Goal: Information Seeking & Learning: Learn about a topic

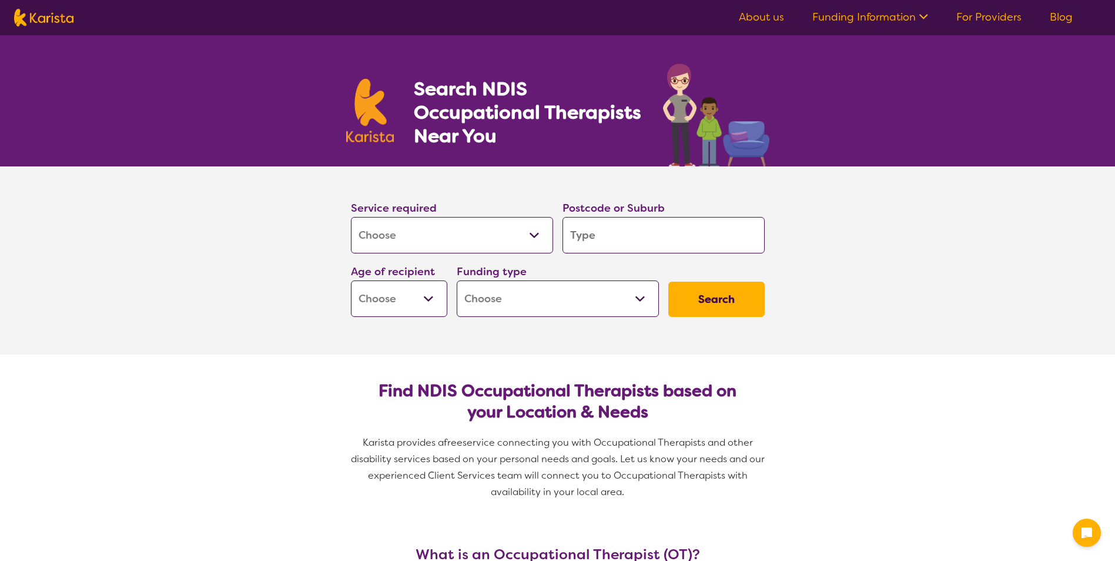
select select "[MEDICAL_DATA]"
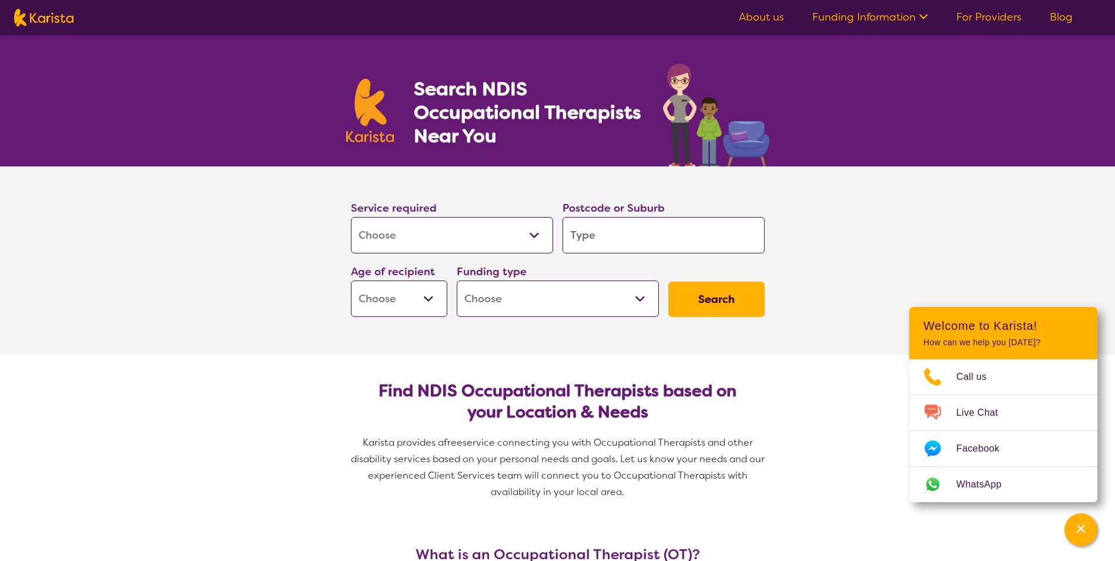
click at [586, 233] on input "search" at bounding box center [664, 235] width 202 height 36
type input "c"
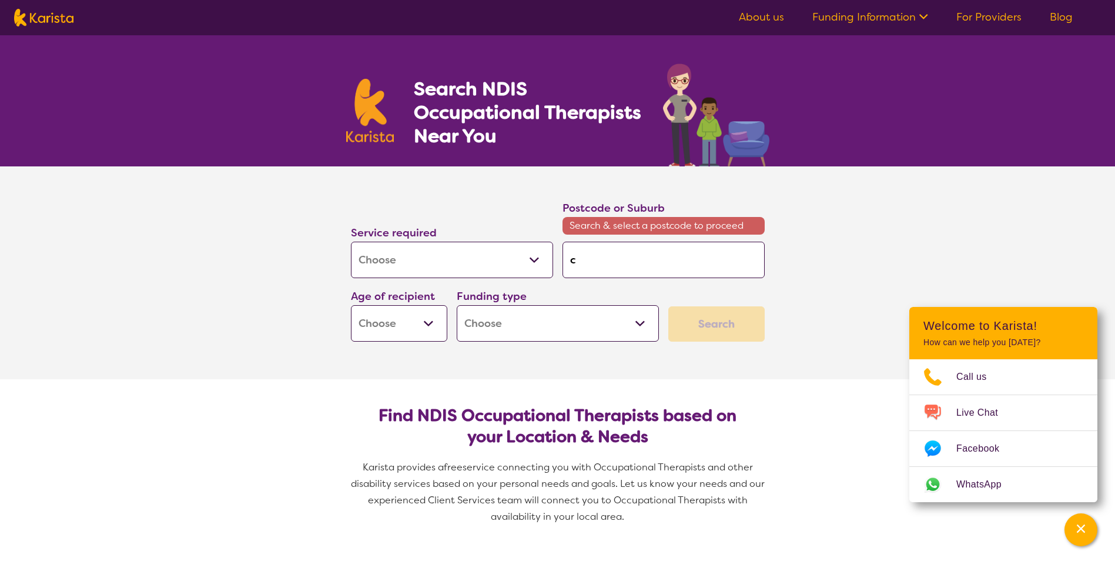
type input "co"
type input "cob"
type input "cobr"
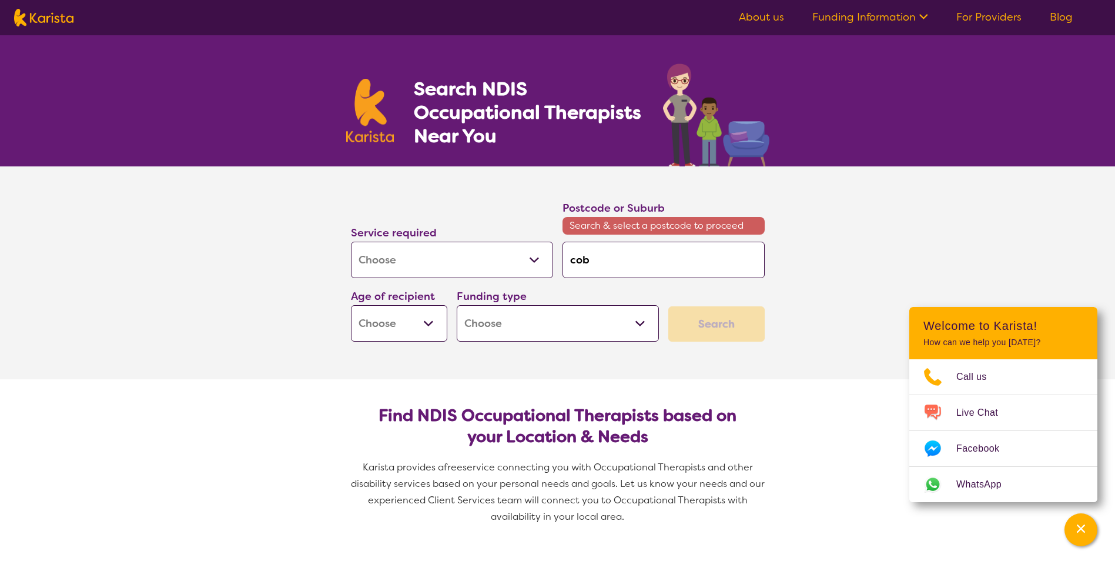
type input "cobr"
type input "cobra"
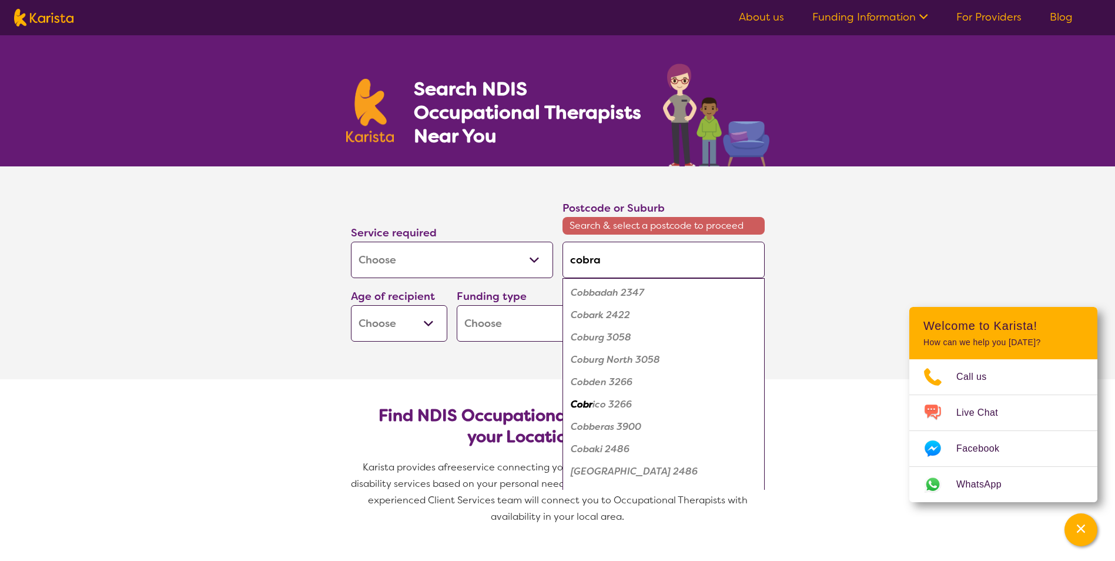
type input "cobram"
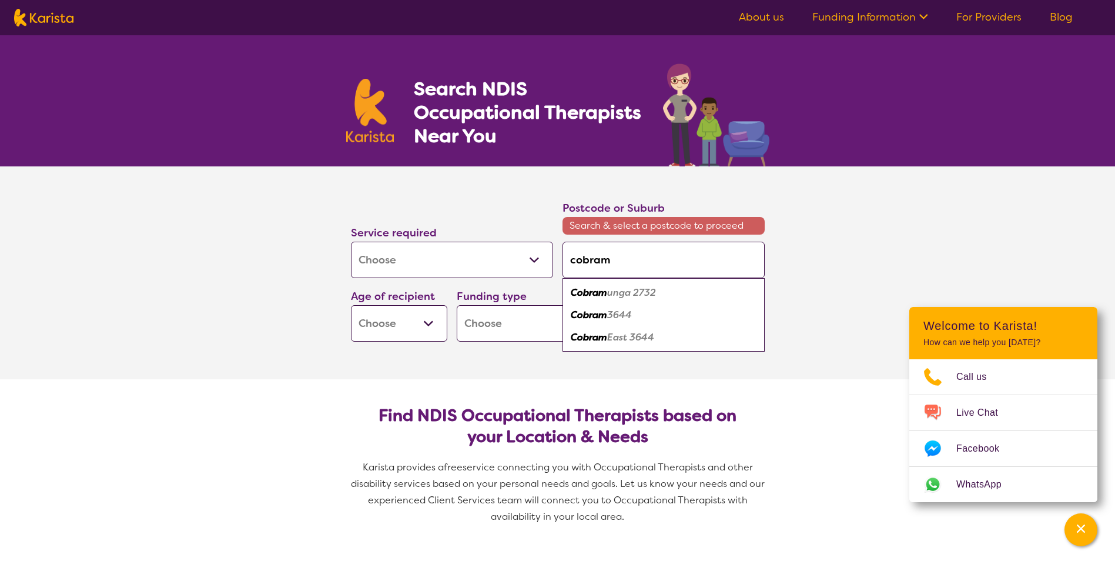
click at [582, 315] on em "Cobram" at bounding box center [589, 315] width 36 height 12
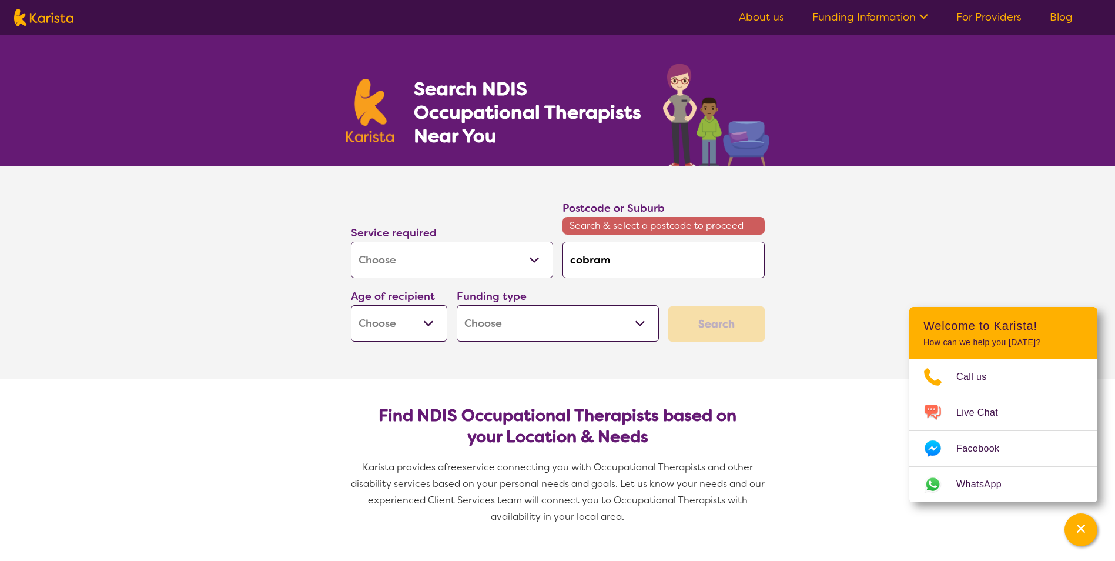
type input "3644"
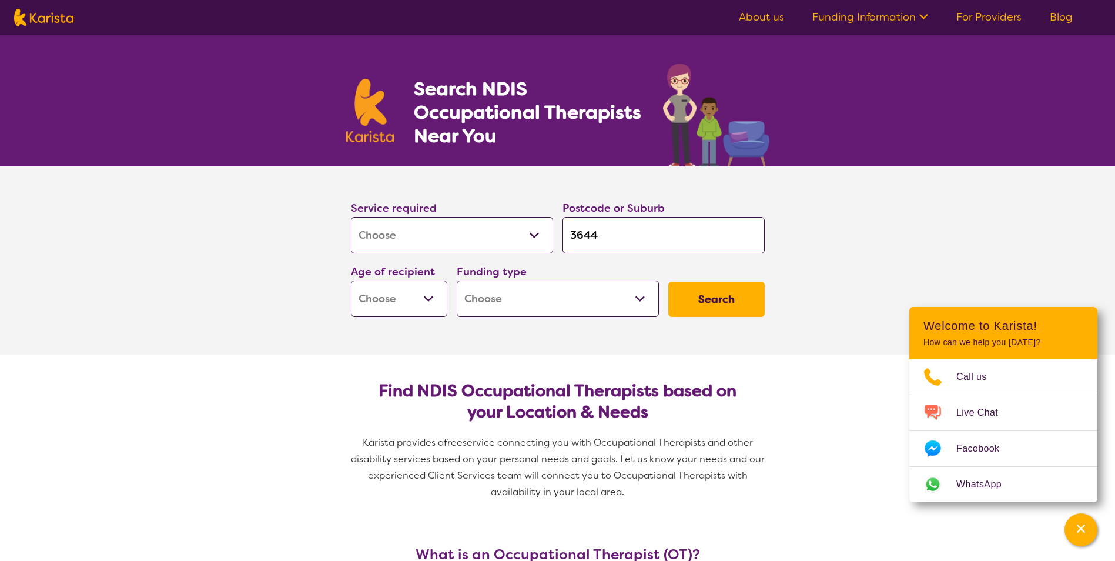
click at [425, 299] on select "Early Childhood - 0 to 9 Child - 10 to 11 Adolescent - 12 to 17 Adult - 18 to 6…" at bounding box center [399, 298] width 96 height 36
select select "AG"
click at [351, 280] on select "Early Childhood - 0 to 9 Child - 10 to 11 Adolescent - 12 to 17 Adult - 18 to 6…" at bounding box center [399, 298] width 96 height 36
select select "AG"
click at [621, 298] on select "Home Care Package (HCP) National Disability Insurance Scheme (NDIS) I don't know" at bounding box center [558, 298] width 202 height 36
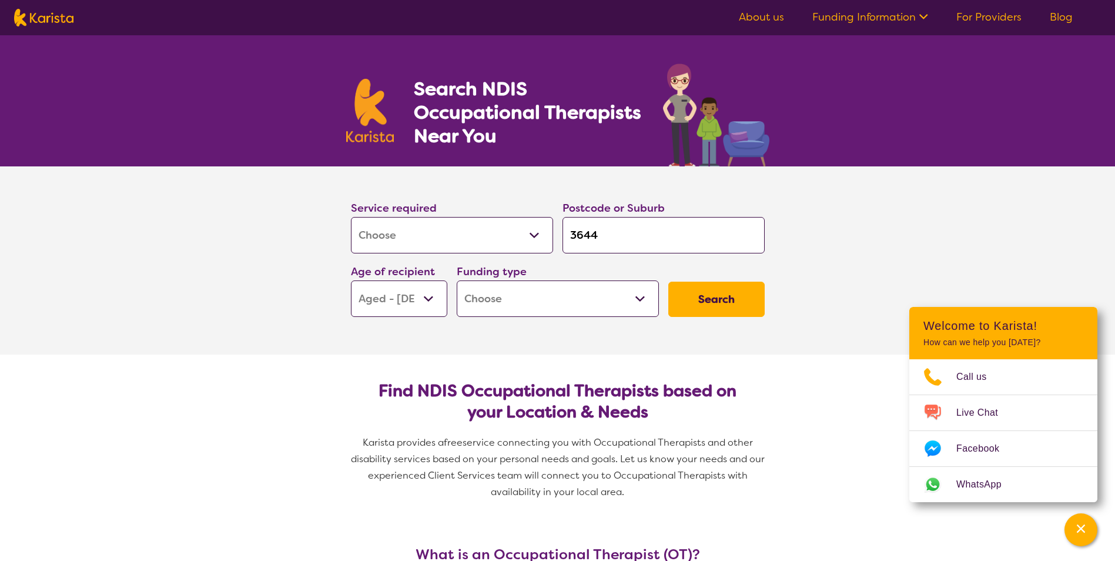
select select "i-don-t-know"
click at [457, 280] on select "Home Care Package (HCP) National Disability Insurance Scheme (NDIS) I don't know" at bounding box center [558, 298] width 202 height 36
select select "i-don-t-know"
click at [737, 299] on button "Search" at bounding box center [717, 299] width 96 height 35
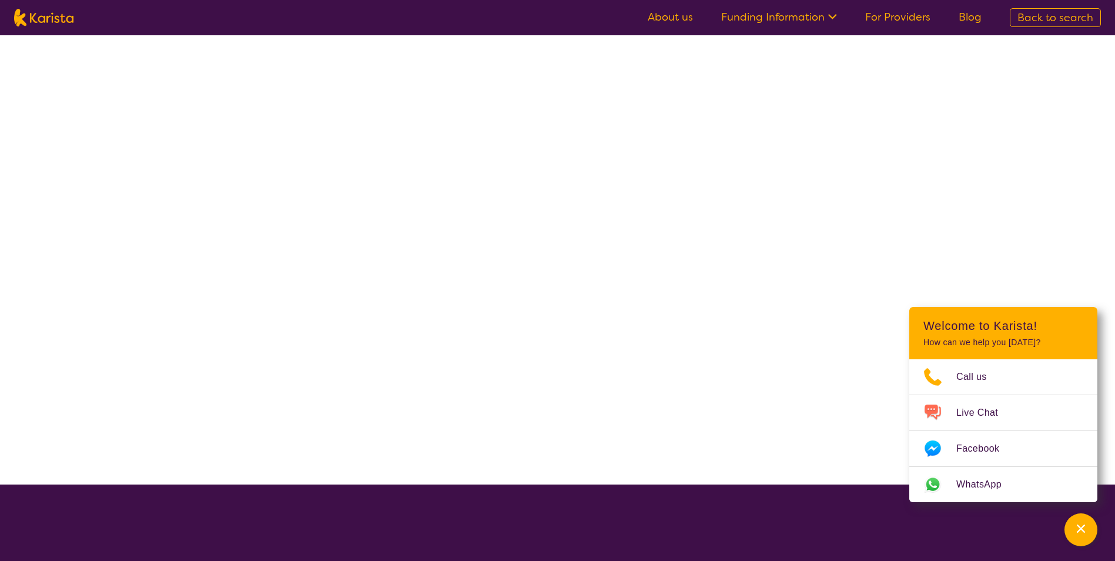
select select "[MEDICAL_DATA]"
select select "AG"
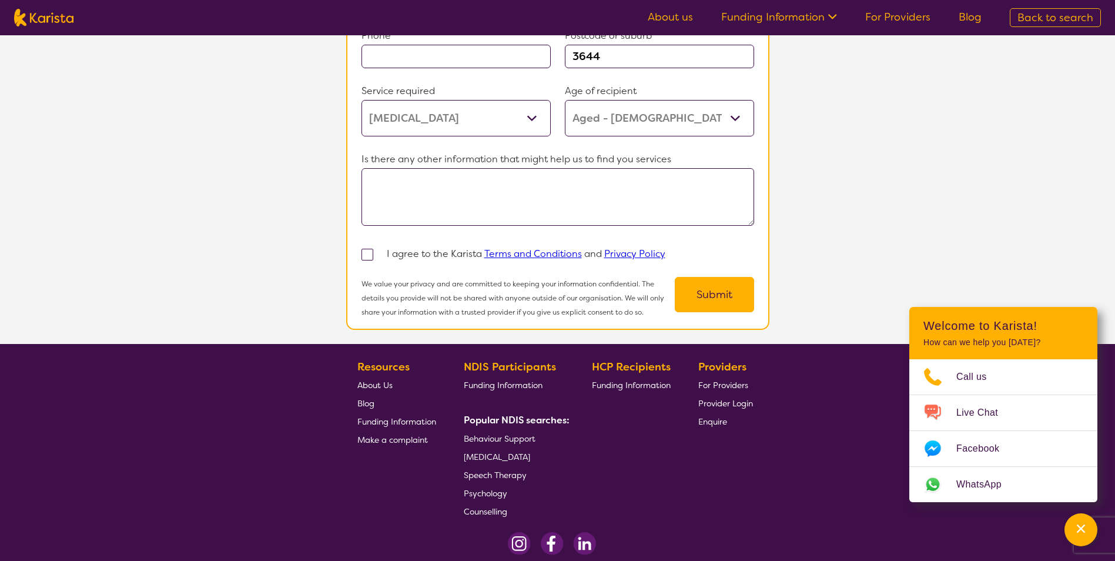
scroll to position [1000, 0]
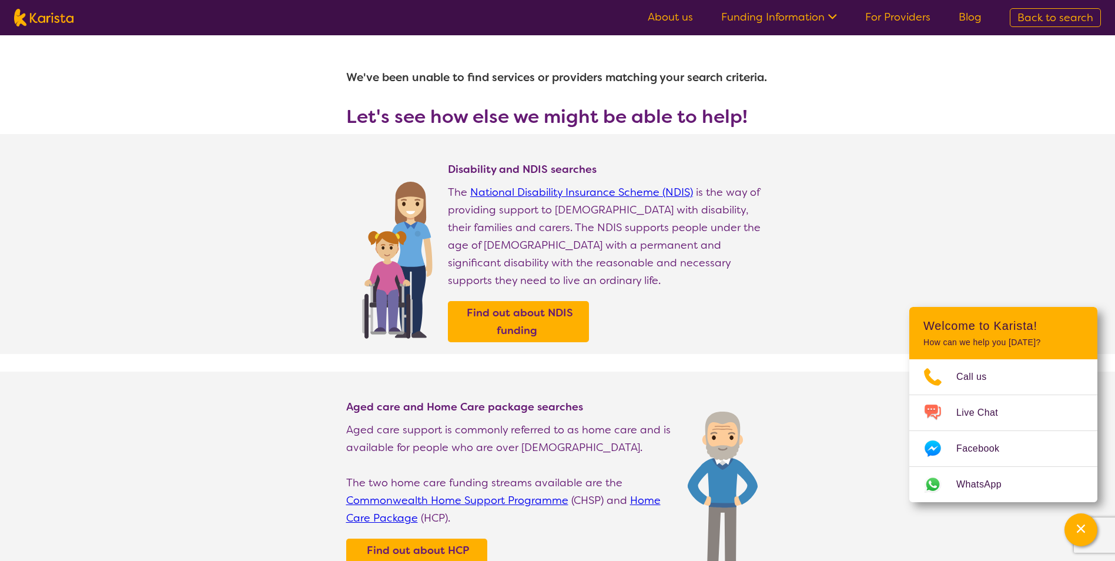
select select "[MEDICAL_DATA]"
select select "AG"
select select "i-don-t-know"
select select "[MEDICAL_DATA]"
select select "AG"
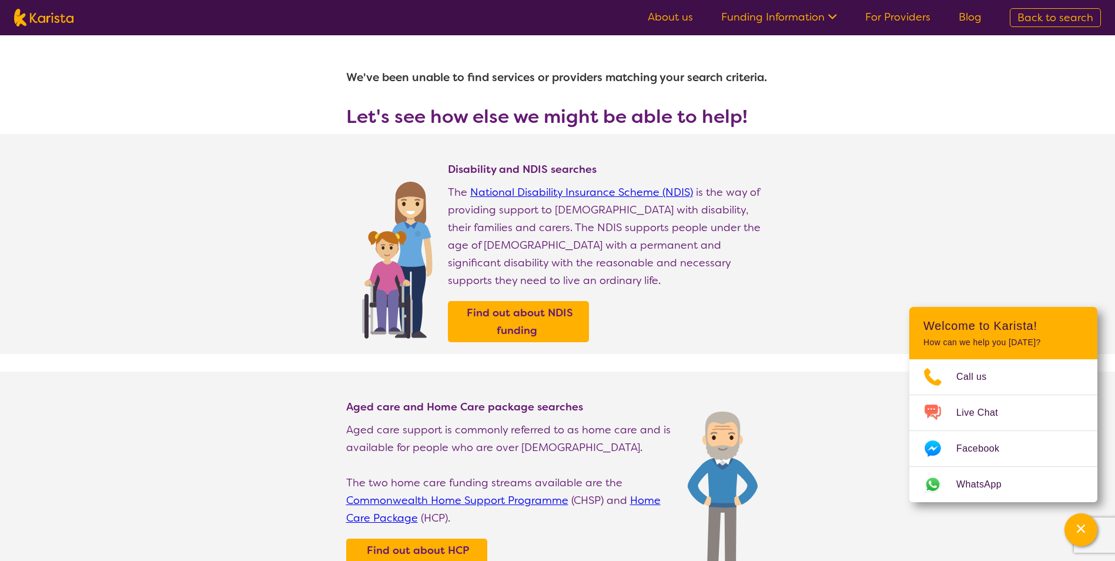
select select "i-don-t-know"
